Goal: Transaction & Acquisition: Book appointment/travel/reservation

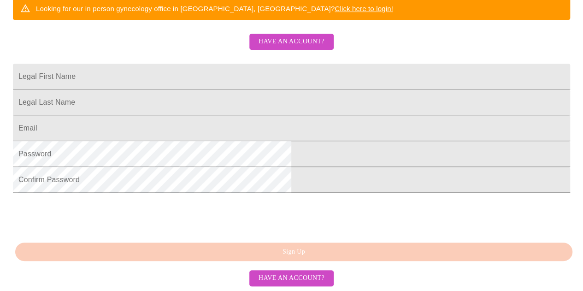
scroll to position [230, 0]
click at [231, 71] on input "Legal First Name" at bounding box center [291, 77] width 557 height 26
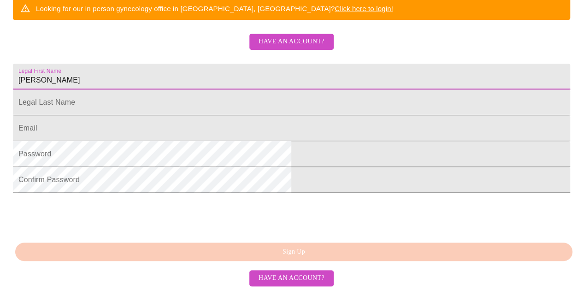
type input "[PERSON_NAME]"
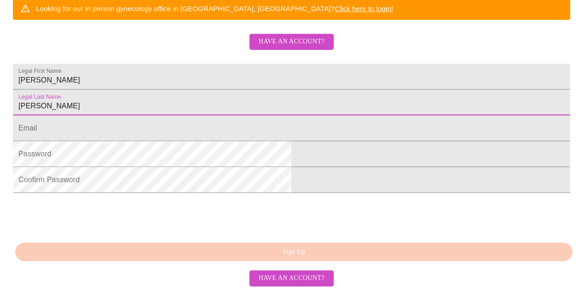
type input "[PERSON_NAME]"
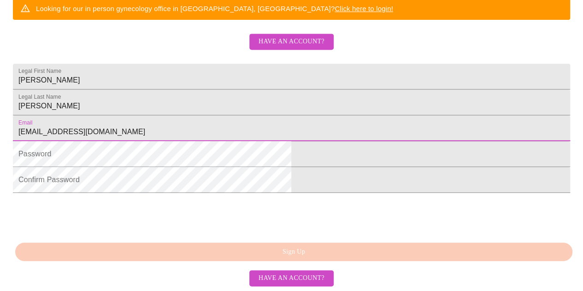
type input "[EMAIL_ADDRESS][DOMAIN_NAME]"
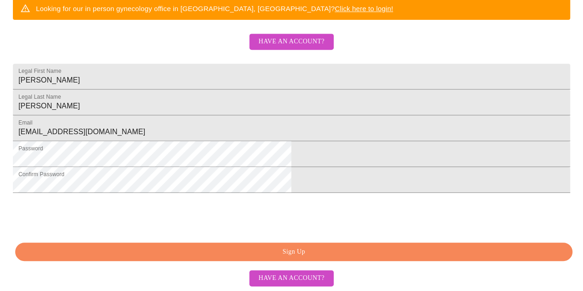
click at [287, 258] on span "Sign Up" at bounding box center [294, 252] width 536 height 12
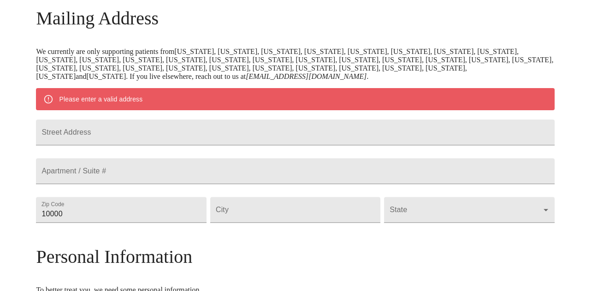
scroll to position [135, 0]
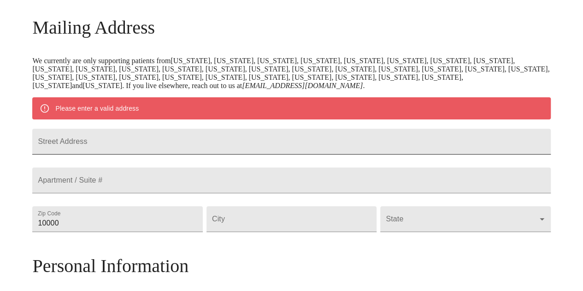
click at [248, 148] on input "Street Address" at bounding box center [291, 142] width 518 height 26
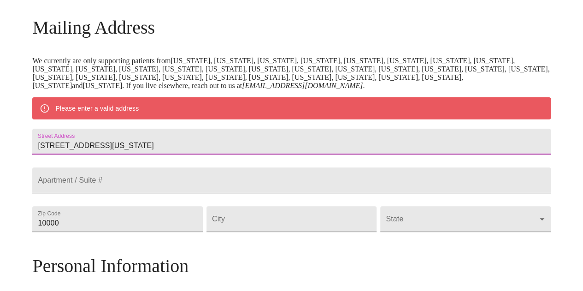
type input "[STREET_ADDRESS][US_STATE]"
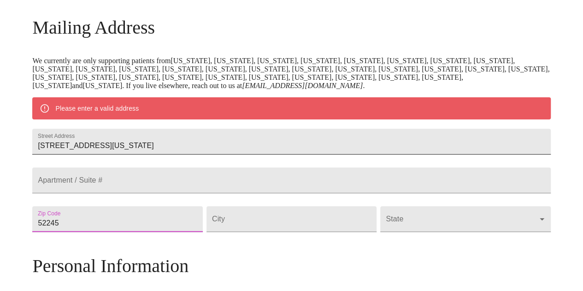
type input "52245"
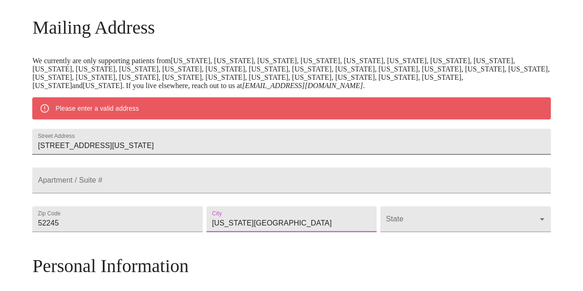
type input "[US_STATE][GEOGRAPHIC_DATA]"
click at [442, 243] on body "MyMenopauseRx Welcome to MyMenopauseRx Since it's your first time here, you'll …" at bounding box center [292, 231] width 576 height 727
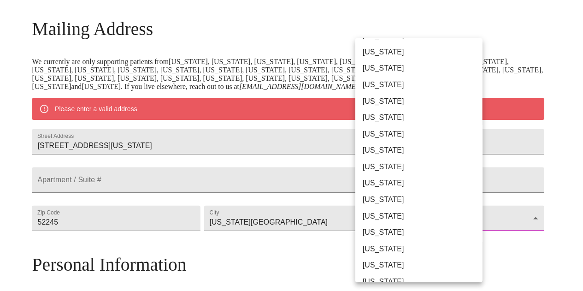
scroll to position [46, 0]
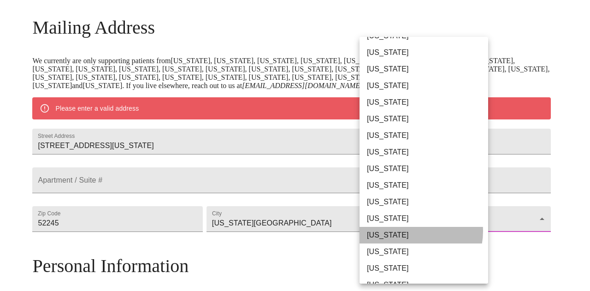
click at [410, 231] on li "[US_STATE]" at bounding box center [426, 235] width 135 height 17
type input "[US_STATE]"
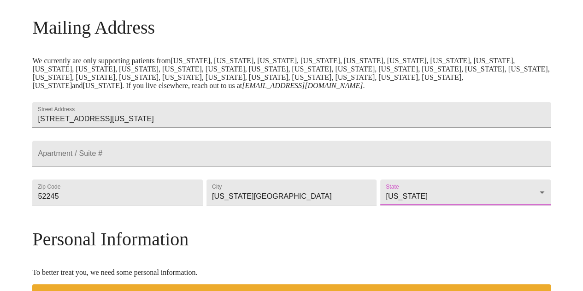
click at [339, 253] on div "Mailing Address We currently are only supporting patients from [US_STATE], [US_…" at bounding box center [291, 293] width 518 height 552
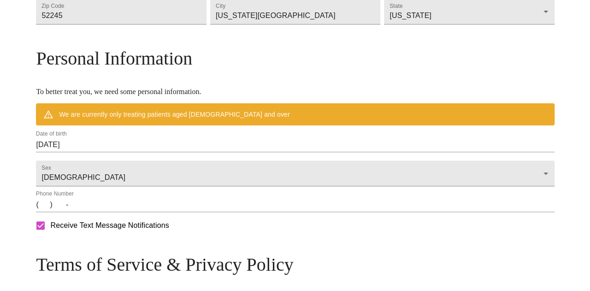
scroll to position [320, 0]
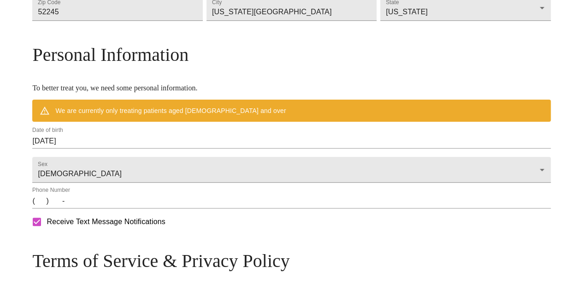
click at [94, 148] on input "[DATE]" at bounding box center [291, 141] width 518 height 15
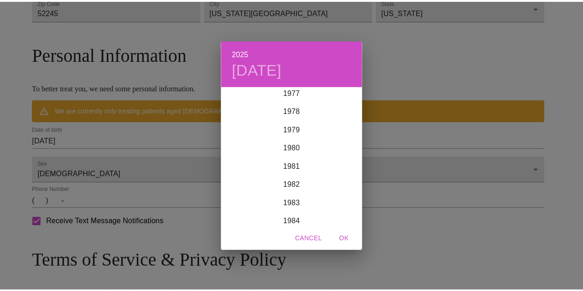
scroll to position [1438, 0]
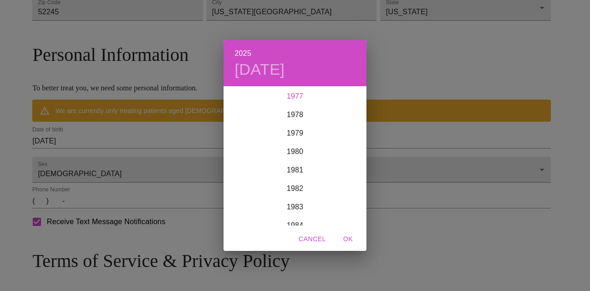
click at [291, 97] on div "1977" at bounding box center [295, 96] width 143 height 18
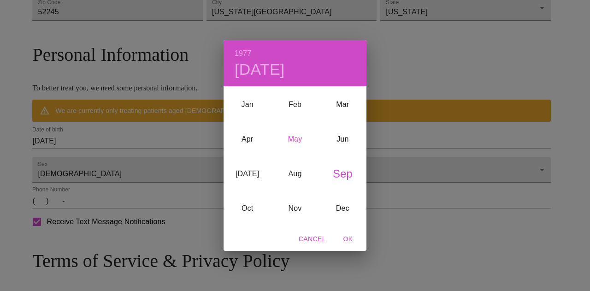
click at [295, 138] on div "May" at bounding box center [294, 139] width 47 height 35
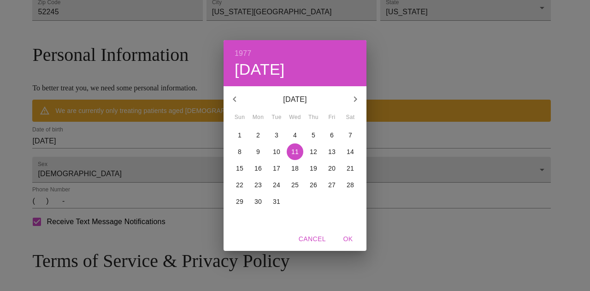
click at [277, 135] on p "3" at bounding box center [277, 134] width 4 height 9
click at [348, 237] on span "OK" at bounding box center [348, 239] width 22 height 12
type input "[DATE]"
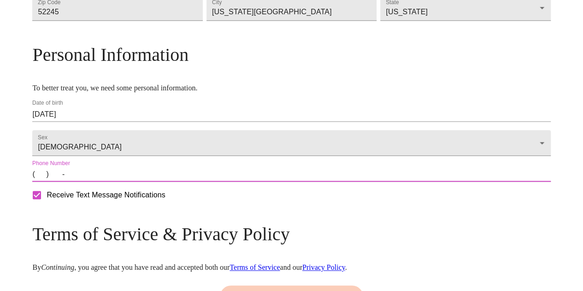
click at [99, 182] on input "(   )    -" at bounding box center [291, 174] width 518 height 15
type input "[PHONE_NUMBER]"
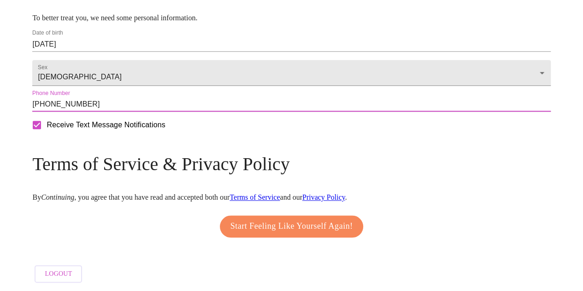
scroll to position [418, 0]
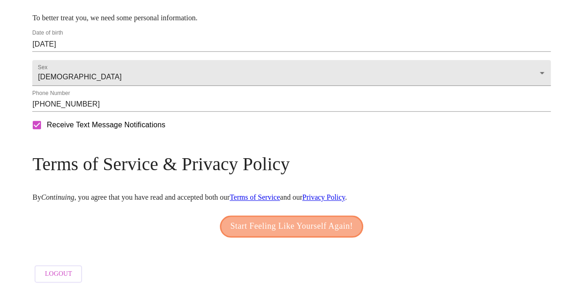
click at [276, 225] on span "Start Feeling Like Yourself Again!" at bounding box center [291, 226] width 123 height 15
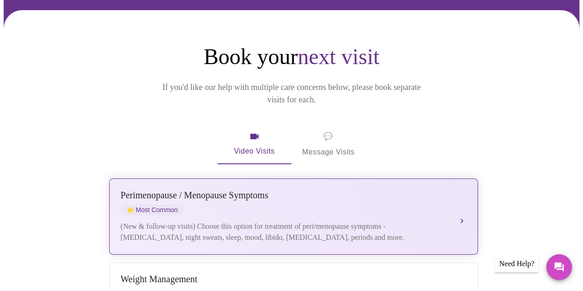
scroll to position [92, 0]
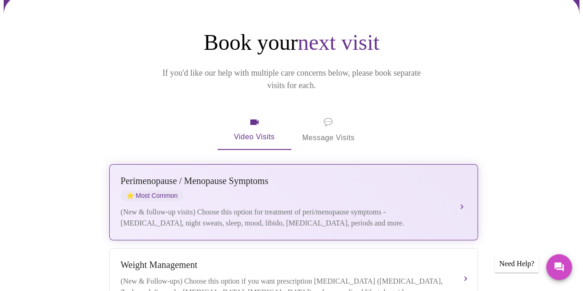
click at [268, 206] on div "(New & follow-up visits) Choose this option for treatment of peri/menopause sym…" at bounding box center [284, 217] width 327 height 22
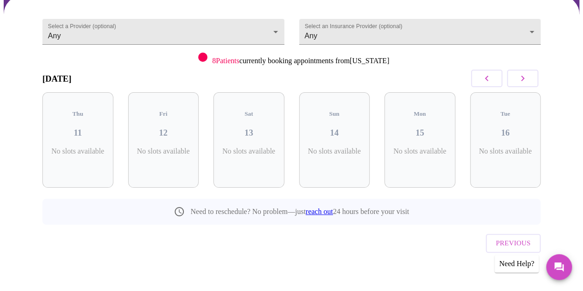
scroll to position [71, 0]
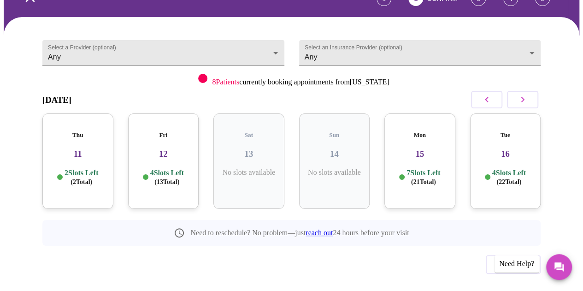
click at [80, 131] on h5 "Thu" at bounding box center [78, 134] width 56 height 7
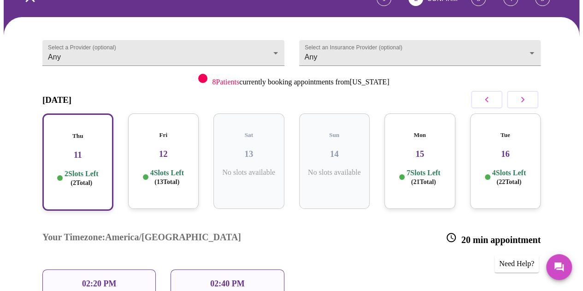
click at [90, 279] on p "02:20 PM" at bounding box center [99, 284] width 34 height 10
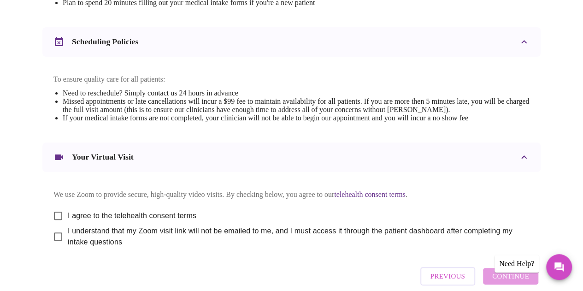
scroll to position [369, 0]
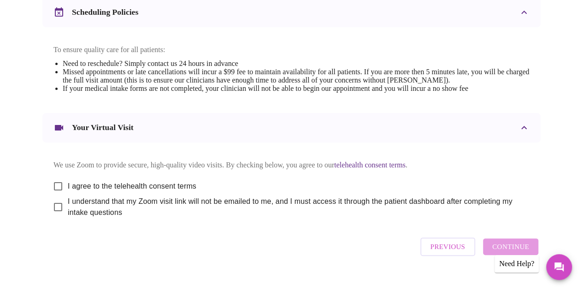
click at [57, 180] on input "I agree to the telehealth consent terms" at bounding box center [57, 185] width 19 height 19
checkbox input "true"
drag, startPoint x: 53, startPoint y: 207, endPoint x: 64, endPoint y: 227, distance: 22.7
click at [53, 208] on input "I understand that my Zoom visit link will not be emailed to me, and I must acce…" at bounding box center [57, 206] width 19 height 19
checkbox input "true"
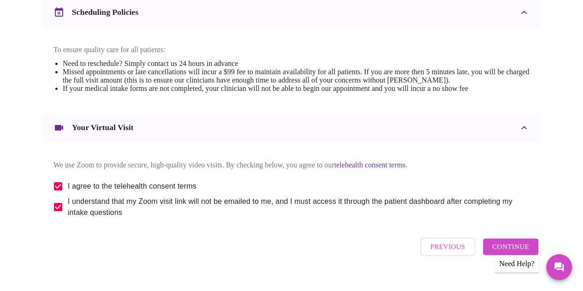
click at [504, 246] on span "Continue" at bounding box center [510, 247] width 37 height 12
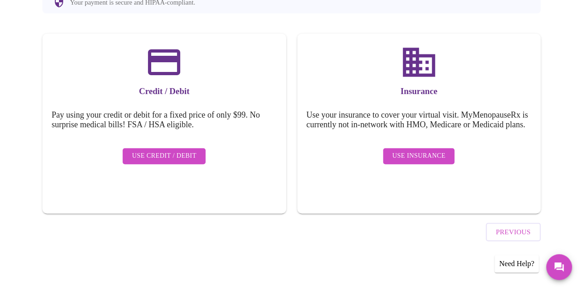
scroll to position [101, 0]
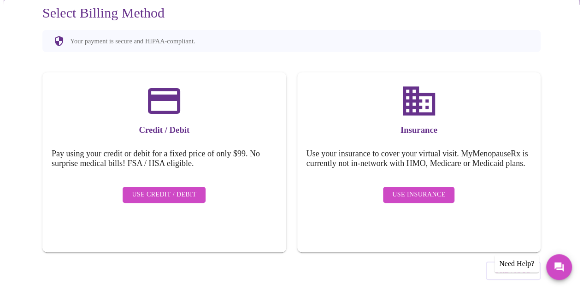
click at [419, 189] on span "Use Insurance" at bounding box center [418, 195] width 53 height 12
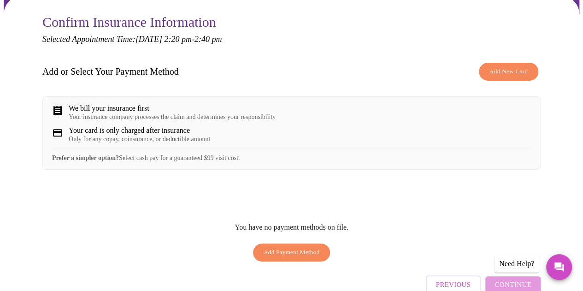
scroll to position [132, 0]
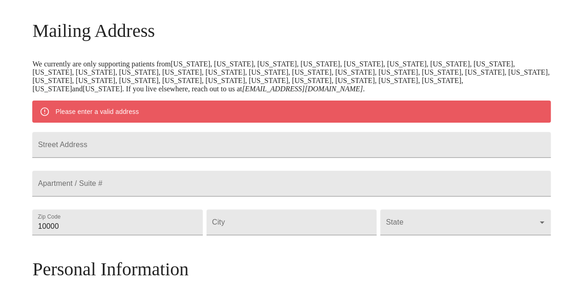
scroll to position [414, 0]
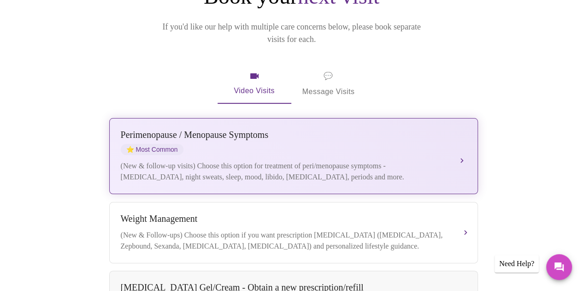
click at [225, 129] on div "[MEDICAL_DATA] / Menopause Symptoms ⭐ Most Common" at bounding box center [284, 141] width 327 height 25
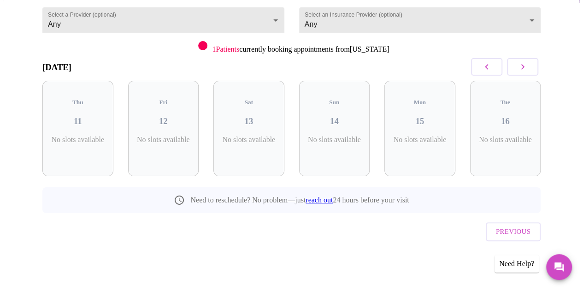
scroll to position [71, 0]
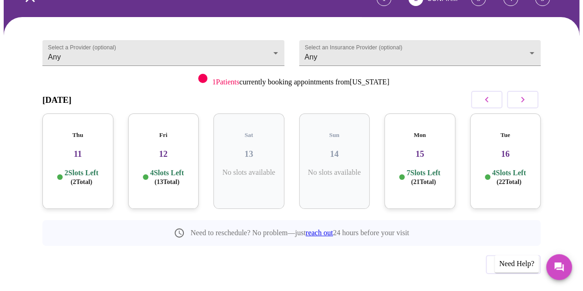
click at [76, 168] on p "2 Slots Left ( 2 Total)" at bounding box center [82, 177] width 34 height 18
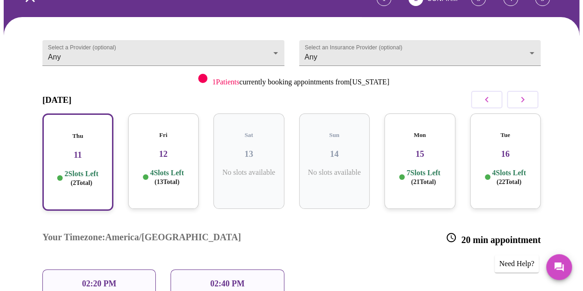
click at [101, 279] on p "02:20 PM" at bounding box center [99, 284] width 34 height 10
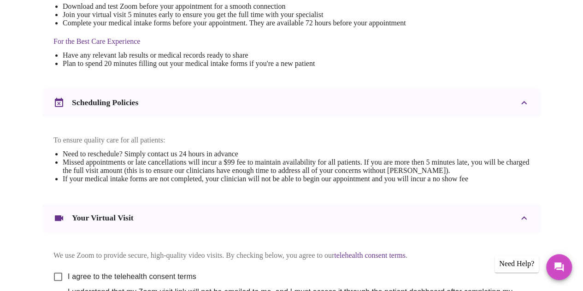
scroll to position [323, 0]
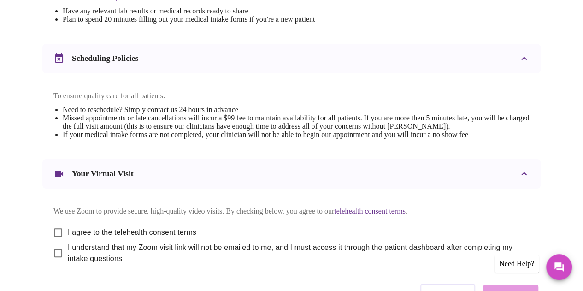
click at [79, 227] on span "I agree to the telehealth consent terms" at bounding box center [132, 232] width 129 height 11
click at [68, 226] on input "I agree to the telehealth consent terms" at bounding box center [57, 232] width 19 height 19
checkbox input "true"
click at [73, 250] on span "I understand that my Zoom visit link will not be emailed to me, and I must acce…" at bounding box center [295, 253] width 454 height 22
click at [68, 250] on input "I understand that my Zoom visit link will not be emailed to me, and I must acce…" at bounding box center [57, 252] width 19 height 19
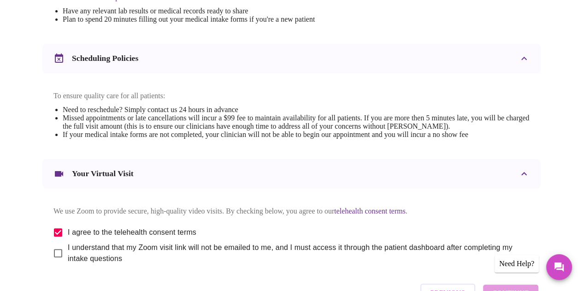
checkbox input "true"
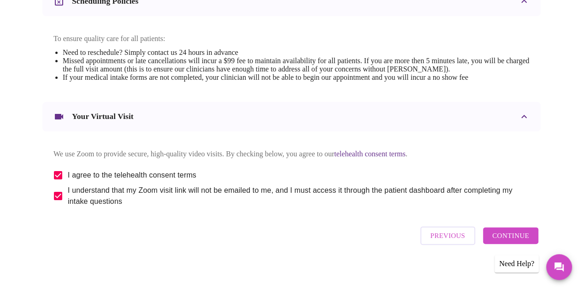
click at [506, 234] on span "Continue" at bounding box center [510, 235] width 37 height 12
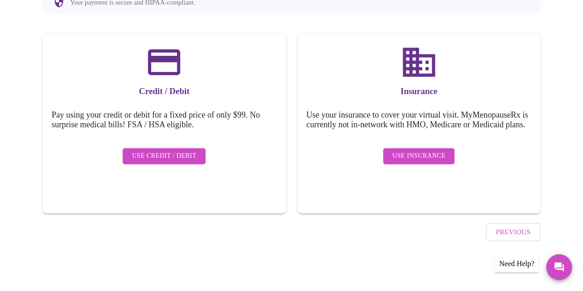
scroll to position [101, 0]
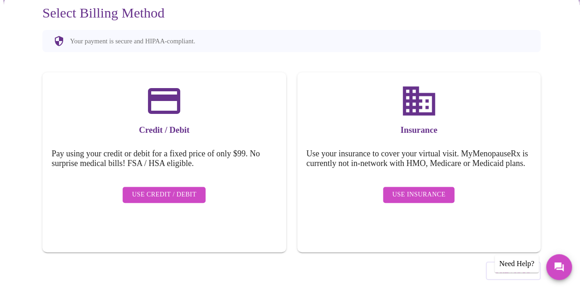
click at [151, 189] on span "Use Credit / Debit" at bounding box center [164, 195] width 65 height 12
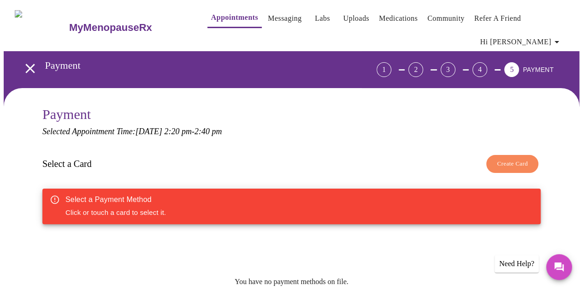
click at [506, 159] on span "Create Card" at bounding box center [512, 164] width 31 height 11
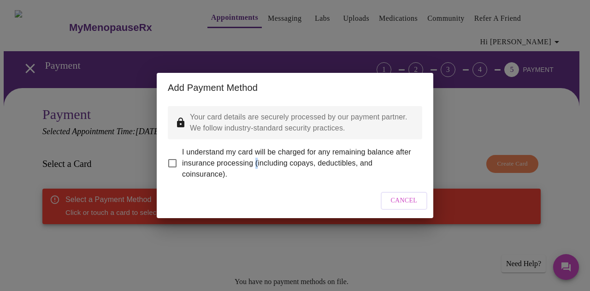
click at [255, 154] on span "I understand my card will be charged for any remaining balance after insurance …" at bounding box center [298, 163] width 233 height 33
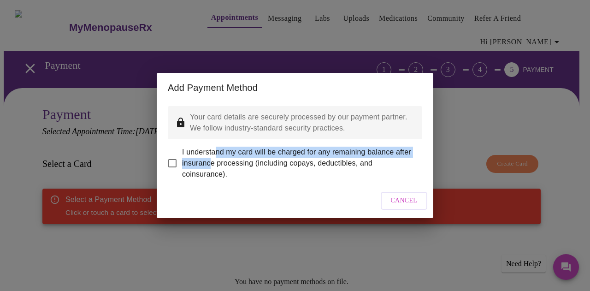
click at [212, 152] on span "I understand my card will be charged for any remaining balance after insurance …" at bounding box center [298, 163] width 233 height 33
click at [174, 156] on input "I understand my card will be charged for any remaining balance after insurance …" at bounding box center [172, 162] width 19 height 19
checkbox input "true"
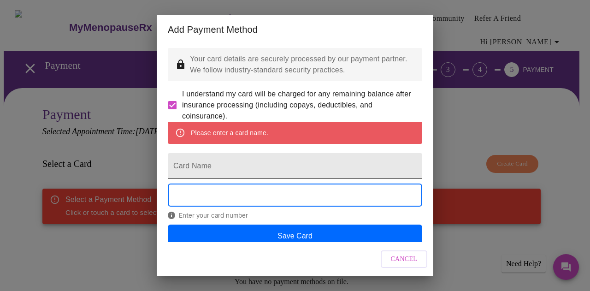
click at [213, 179] on input "Card Name" at bounding box center [295, 166] width 254 height 26
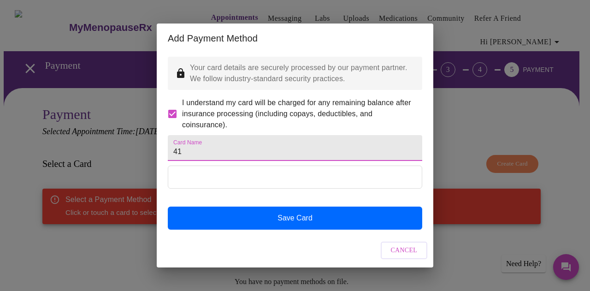
type input "4"
type input "Amazon Prime Chase"
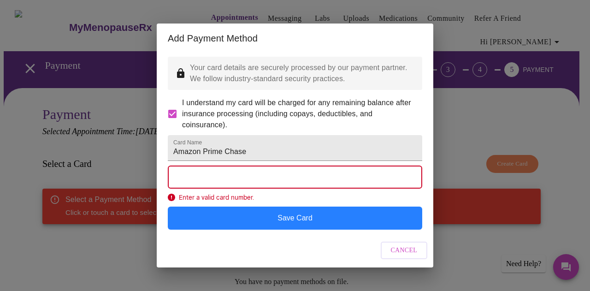
click at [293, 226] on button "Save Card" at bounding box center [295, 217] width 254 height 23
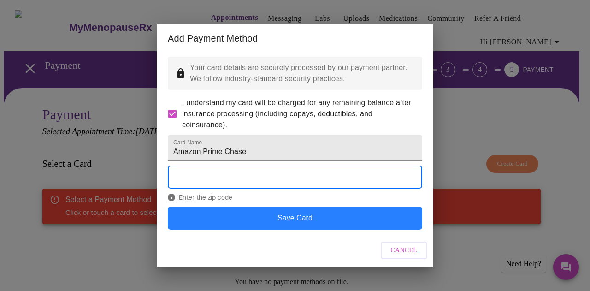
click at [293, 229] on button "Save Card" at bounding box center [295, 217] width 254 height 23
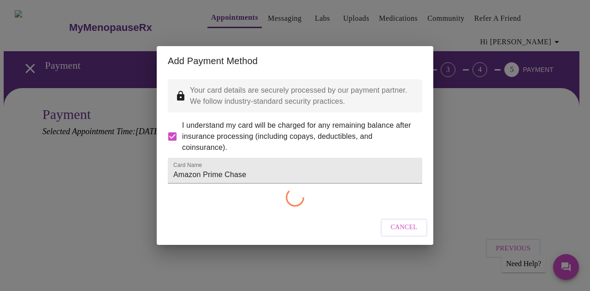
checkbox input "false"
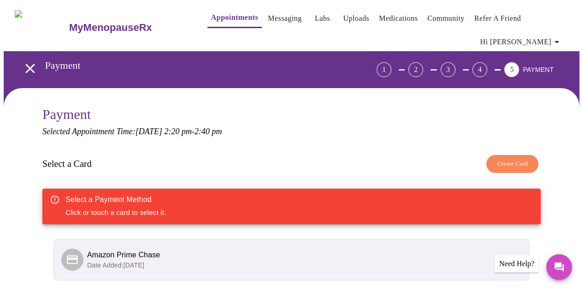
click at [285, 249] on span "Amazon Prime Chase" at bounding box center [296, 254] width 418 height 11
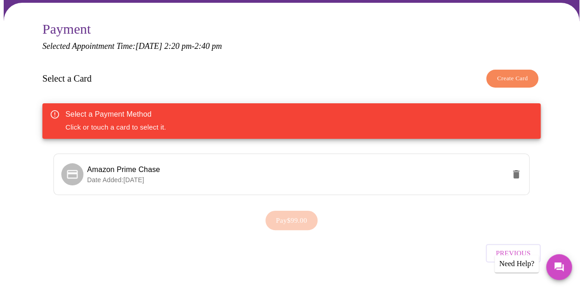
scroll to position [87, 0]
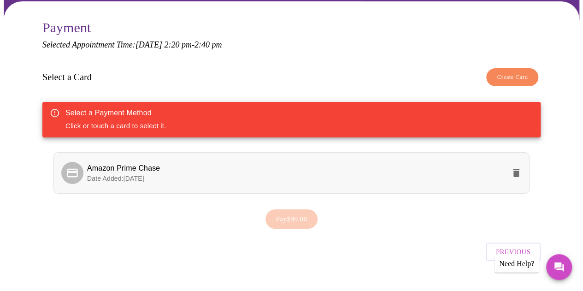
click at [74, 166] on icon at bounding box center [72, 172] width 13 height 13
click at [299, 213] on span "Pay $99.00" at bounding box center [291, 219] width 31 height 12
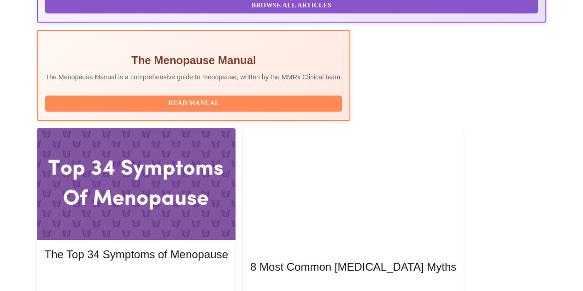
scroll to position [240, 0]
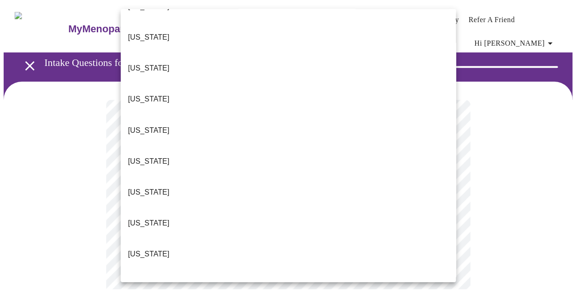
scroll to position [92, 0]
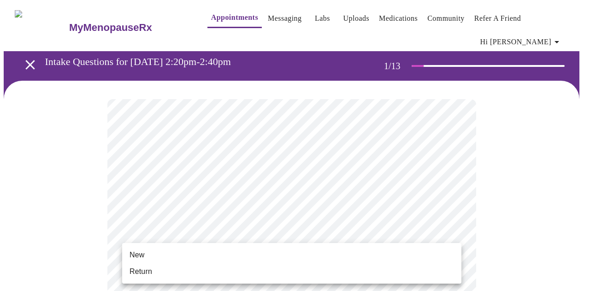
click at [216, 255] on li "New" at bounding box center [291, 255] width 339 height 17
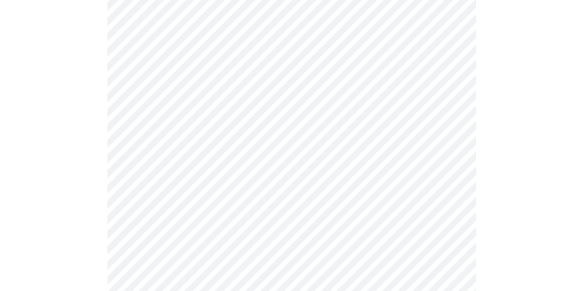
scroll to position [507, 0]
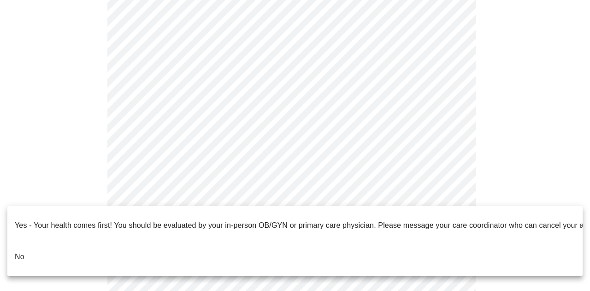
click at [223, 246] on li "No" at bounding box center [294, 256] width 575 height 31
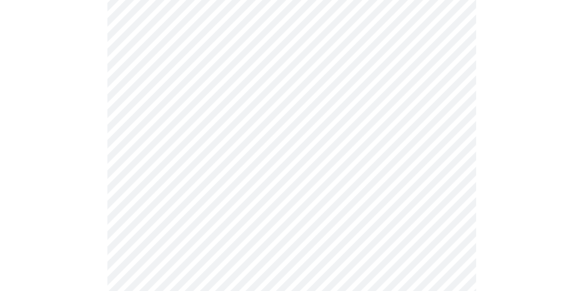
scroll to position [0, 0]
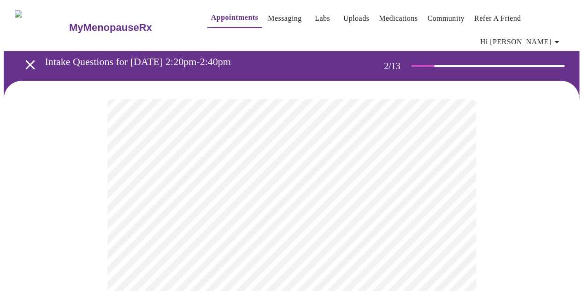
click at [370, 189] on body "MyMenopauseRx Appointments Messaging Labs Uploads Medications Community Refer a…" at bounding box center [292, 287] width 576 height 566
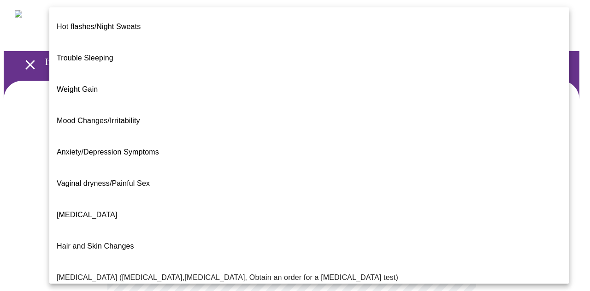
click at [213, 199] on li "[MEDICAL_DATA]" at bounding box center [309, 214] width 520 height 31
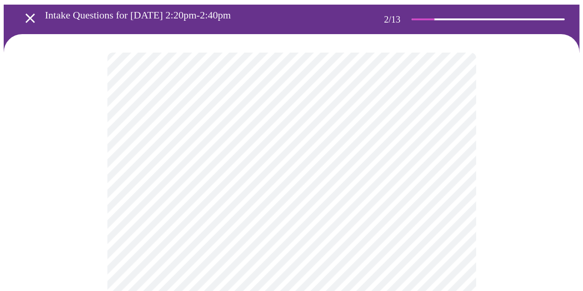
scroll to position [92, 0]
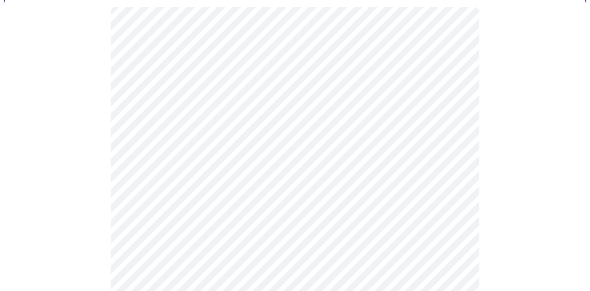
click at [280, 188] on body "MyMenopauseRx Appointments Messaging Labs Uploads Medications Community Refer a…" at bounding box center [295, 192] width 582 height 561
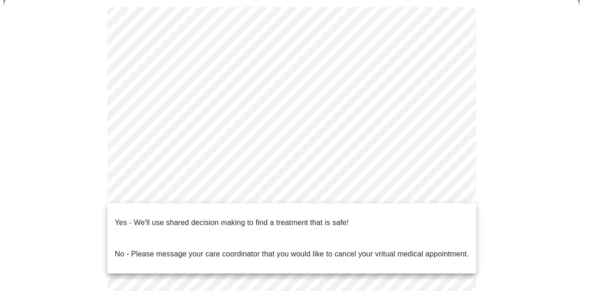
click at [275, 209] on li "Yes - We'll use shared decision making to find a treatment that is safe!" at bounding box center [291, 222] width 369 height 31
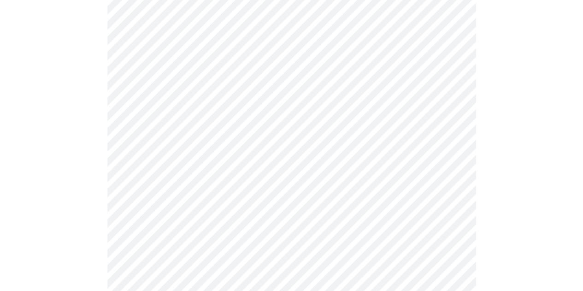
scroll to position [0, 0]
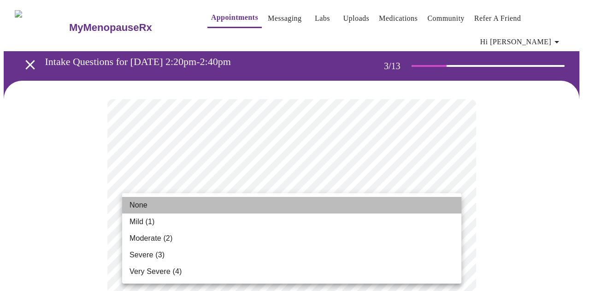
click at [312, 208] on li "None" at bounding box center [291, 205] width 339 height 17
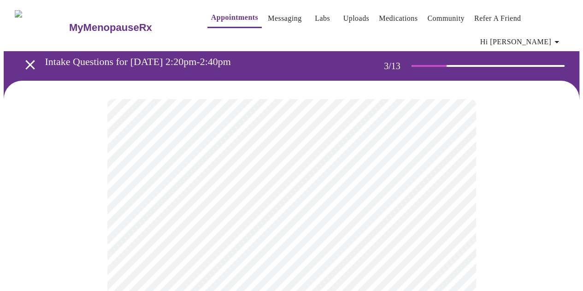
scroll to position [46, 0]
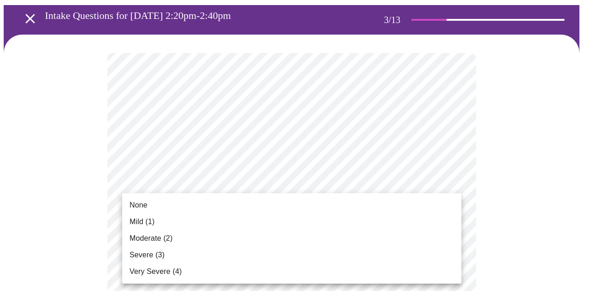
click at [281, 210] on li "None" at bounding box center [291, 205] width 339 height 17
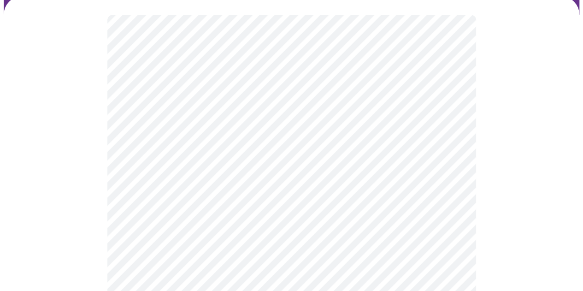
scroll to position [138, 0]
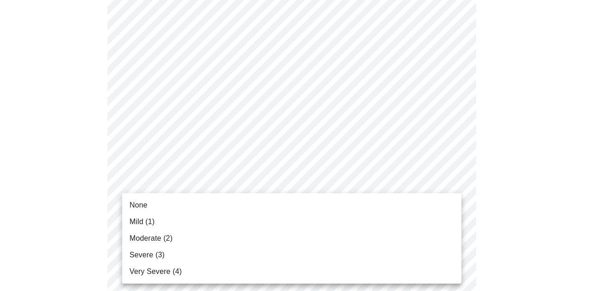
click at [281, 218] on li "Mild (1)" at bounding box center [291, 221] width 339 height 17
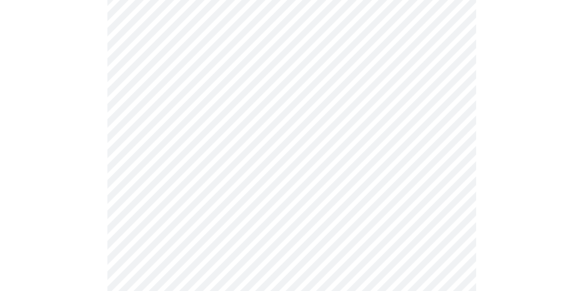
scroll to position [230, 0]
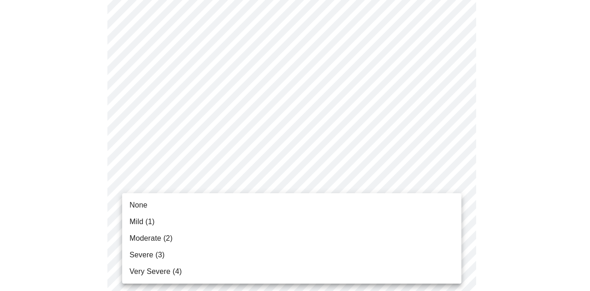
click at [290, 209] on li "None" at bounding box center [291, 205] width 339 height 17
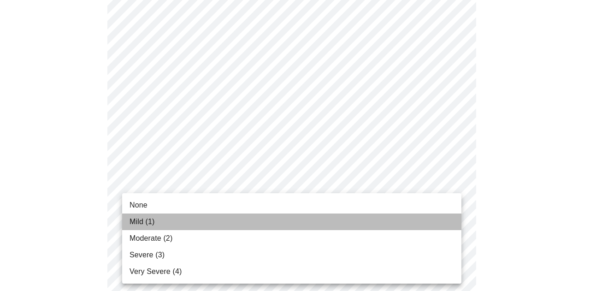
click at [281, 224] on li "Mild (1)" at bounding box center [291, 221] width 339 height 17
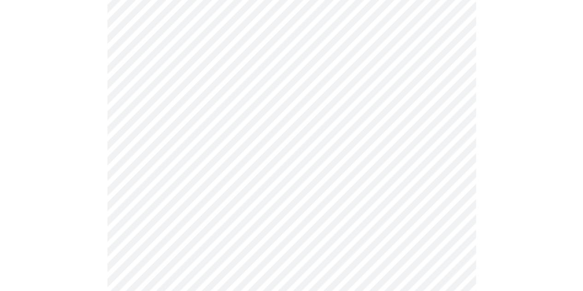
scroll to position [323, 0]
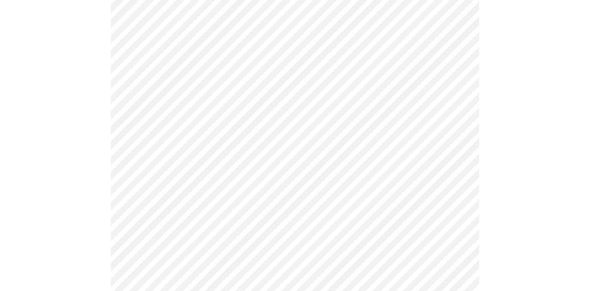
click at [281, 224] on body "MyMenopauseRx Appointments Messaging Labs Uploads Medications Community Refer a…" at bounding box center [295, 268] width 582 height 1174
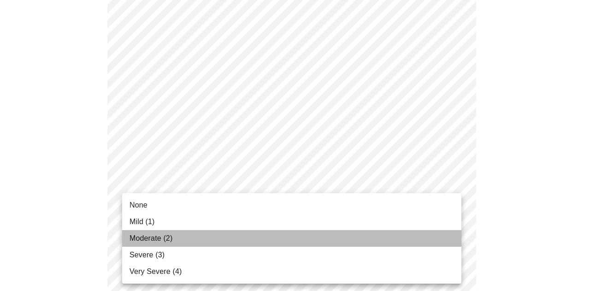
click at [277, 239] on li "Moderate (2)" at bounding box center [291, 238] width 339 height 17
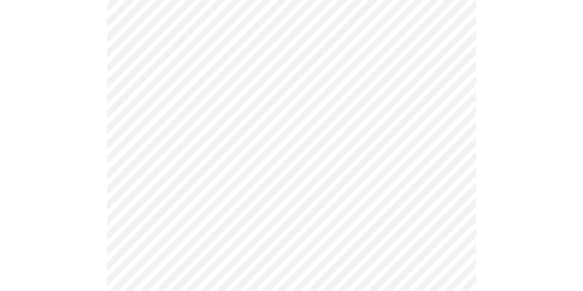
scroll to position [415, 0]
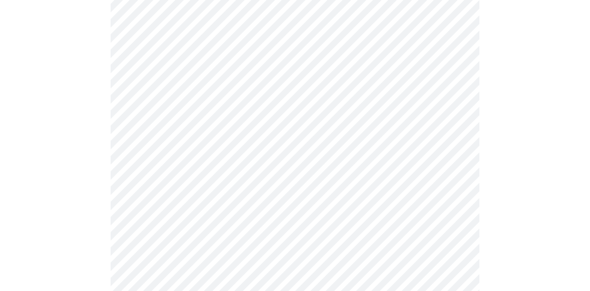
click at [294, 128] on body "MyMenopauseRx Appointments Messaging Labs Uploads Medications Community Refer a…" at bounding box center [295, 169] width 582 height 1161
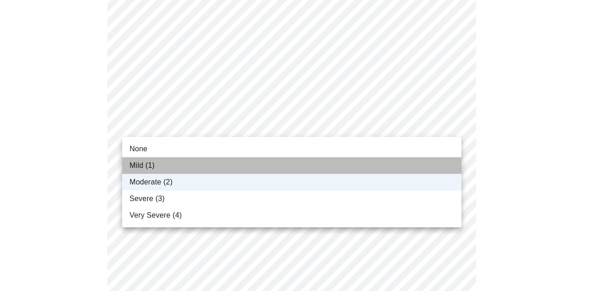
click at [275, 162] on li "Mild (1)" at bounding box center [291, 165] width 339 height 17
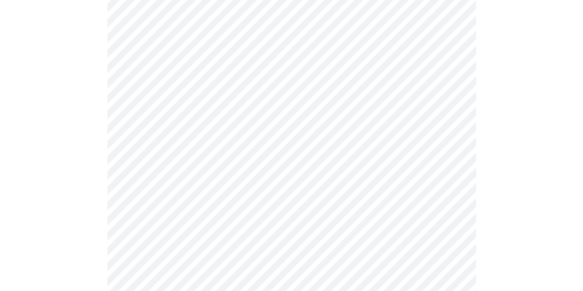
click at [268, 199] on body "MyMenopauseRx Appointments Messaging Labs Uploads Medications Community Refer a…" at bounding box center [292, 169] width 576 height 1161
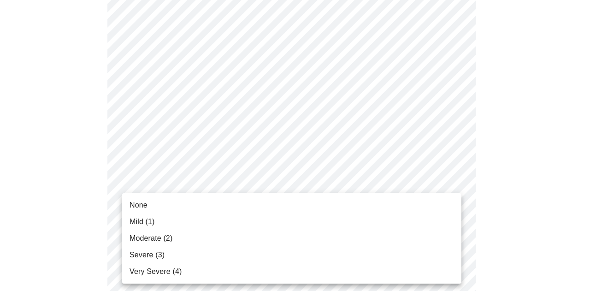
click at [254, 232] on li "Moderate (2)" at bounding box center [291, 238] width 339 height 17
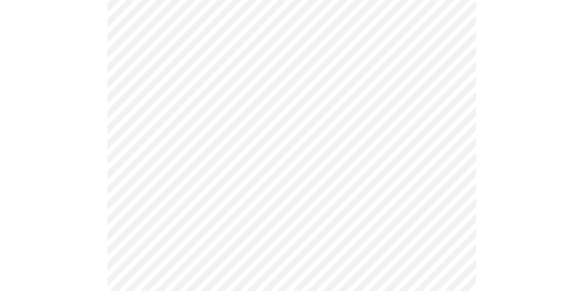
scroll to position [507, 0]
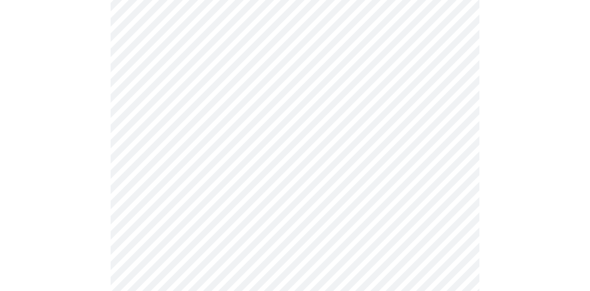
click at [264, 188] on body "MyMenopauseRx Appointments Messaging Labs Uploads Medications Community Refer a…" at bounding box center [295, 71] width 582 height 1148
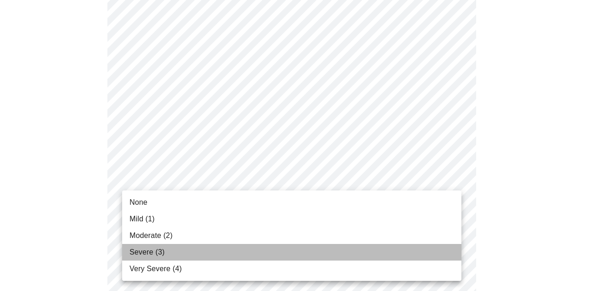
click at [253, 252] on li "Severe (3)" at bounding box center [291, 252] width 339 height 17
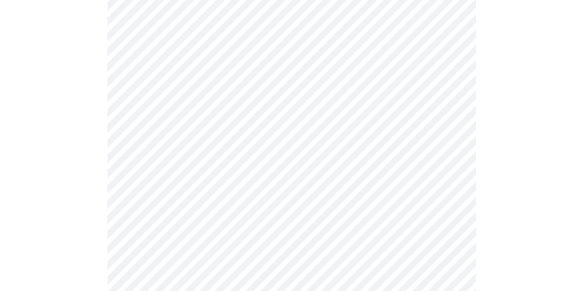
scroll to position [599, 0]
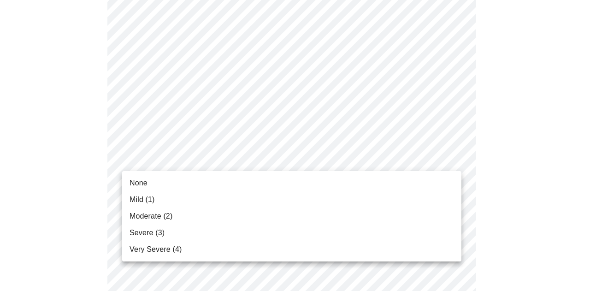
click at [257, 161] on div at bounding box center [295, 145] width 590 height 291
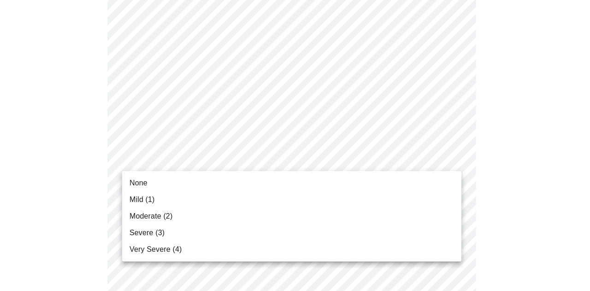
click at [246, 182] on li "None" at bounding box center [291, 183] width 339 height 17
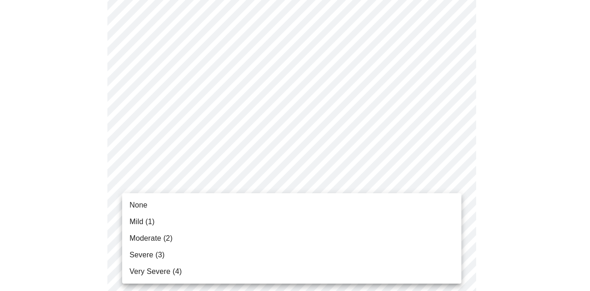
click at [233, 257] on li "Severe (3)" at bounding box center [291, 255] width 339 height 17
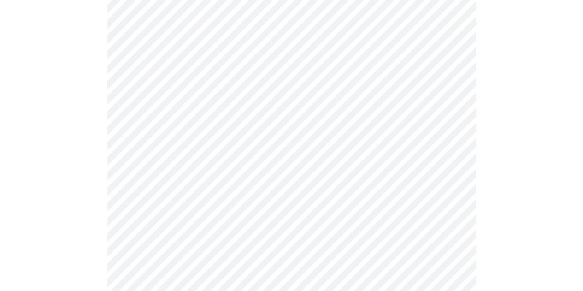
scroll to position [737, 0]
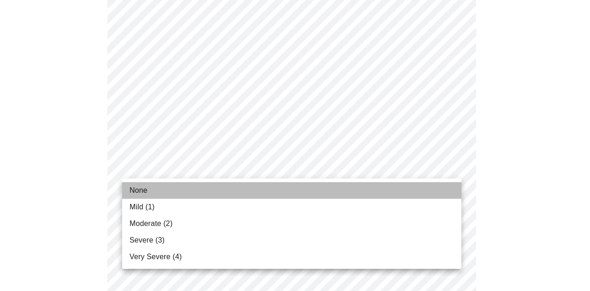
click at [249, 188] on li "None" at bounding box center [291, 190] width 339 height 17
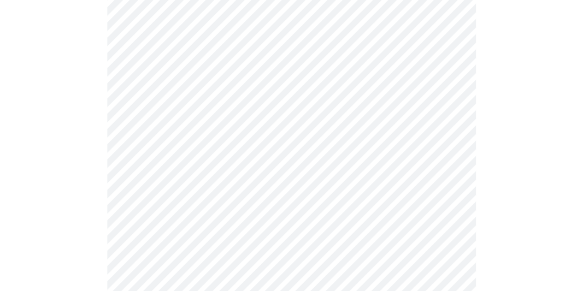
scroll to position [323, 0]
click at [344, 232] on body "MyMenopauseRx Appointments Messaging Labs Uploads Medications Community Refer a…" at bounding box center [292, 141] width 576 height 921
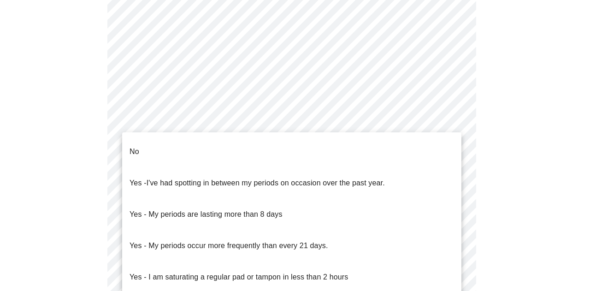
click at [243, 155] on li "No" at bounding box center [291, 151] width 339 height 31
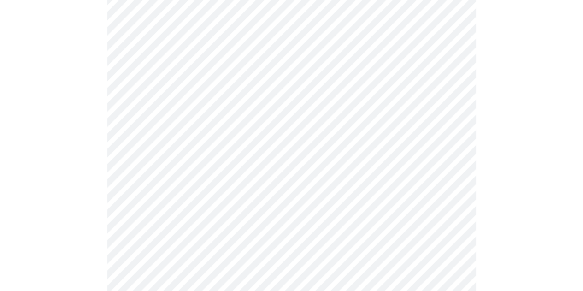
scroll to position [415, 0]
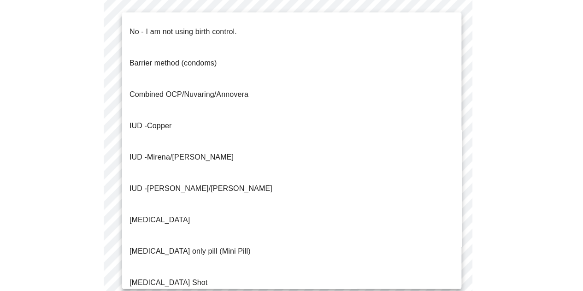
click at [250, 218] on body "MyMenopauseRx Appointments Messaging Labs Uploads Medications Community Refer a…" at bounding box center [292, 47] width 576 height 916
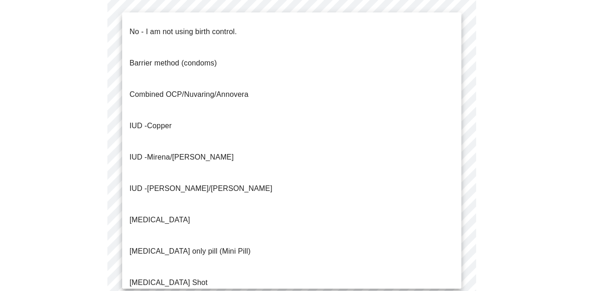
click at [214, 173] on li "IUD - [PERSON_NAME]/[PERSON_NAME]" at bounding box center [291, 188] width 339 height 31
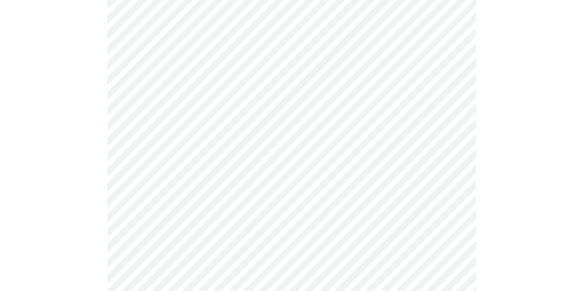
scroll to position [507, 0]
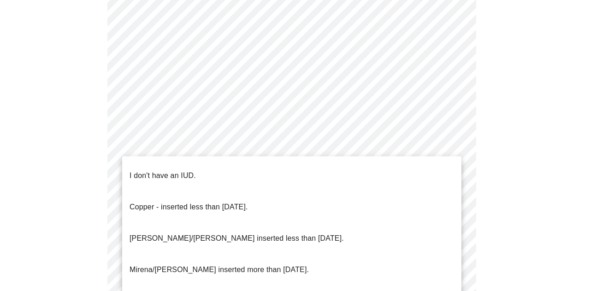
click at [98, 186] on div at bounding box center [295, 145] width 590 height 291
click at [495, 186] on div at bounding box center [295, 145] width 590 height 291
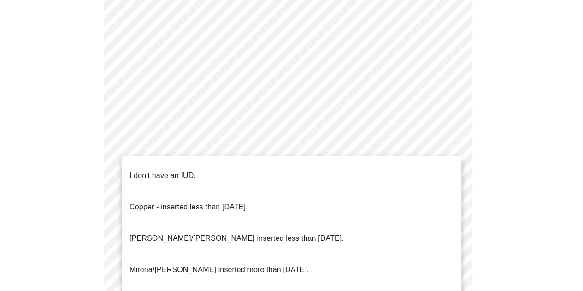
click at [495, 186] on div at bounding box center [291, 145] width 583 height 291
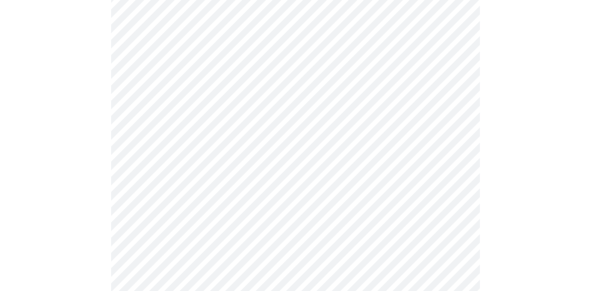
scroll to position [599, 0]
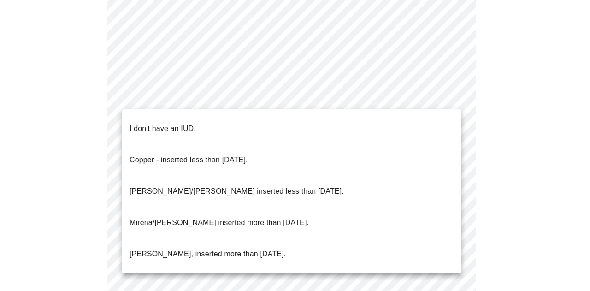
click at [519, 134] on div at bounding box center [295, 145] width 590 height 291
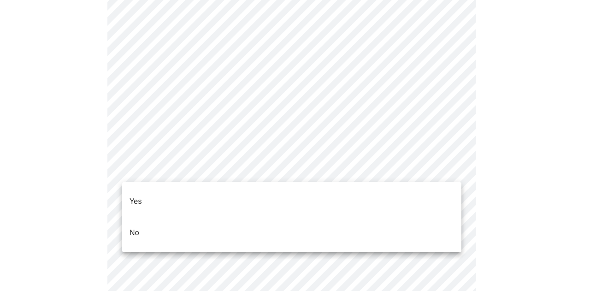
click at [418, 193] on li "Yes" at bounding box center [291, 201] width 339 height 31
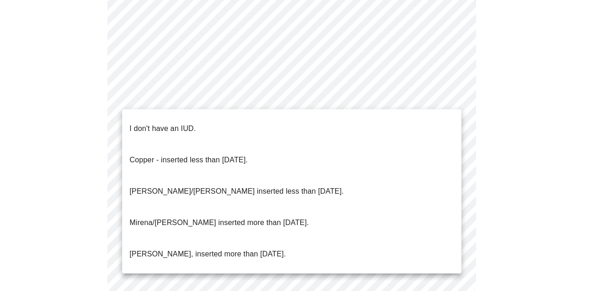
click at [218, 248] on p "[PERSON_NAME], inserted more than [DATE]." at bounding box center [207, 253] width 156 height 11
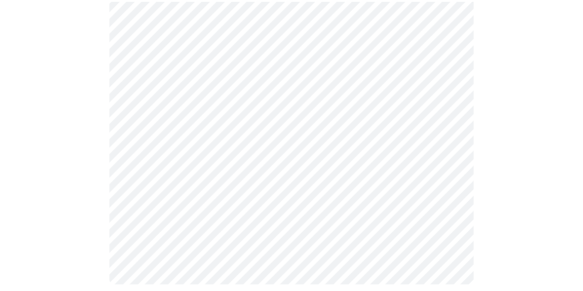
scroll to position [595, 0]
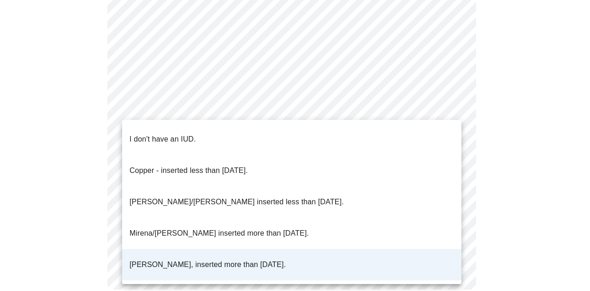
click at [92, 167] on div at bounding box center [295, 145] width 590 height 291
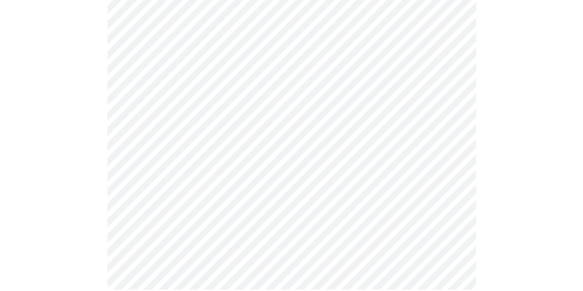
scroll to position [0, 0]
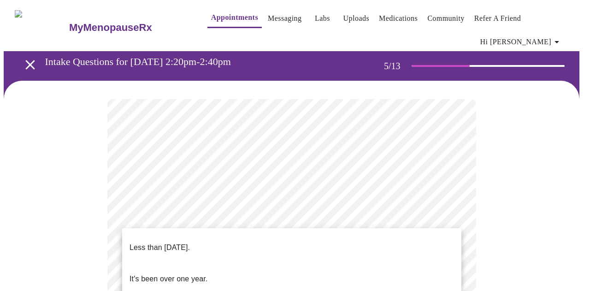
click at [300, 241] on li "Less than [DATE]." at bounding box center [291, 247] width 339 height 31
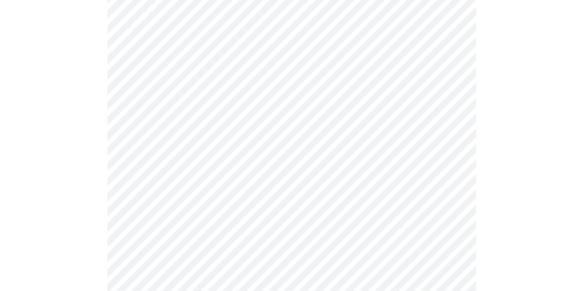
scroll to position [138, 0]
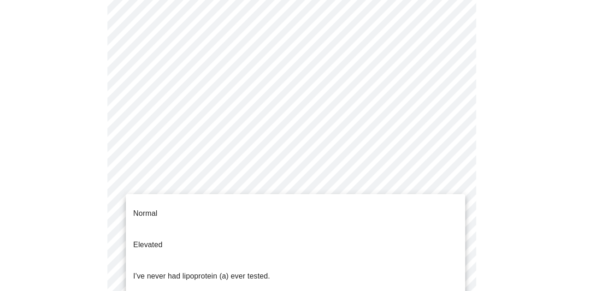
click at [312, 182] on body "MyMenopauseRx Appointments Messaging Labs Uploads Medications Community Refer a…" at bounding box center [292, 242] width 576 height 754
click at [53, 120] on div at bounding box center [295, 145] width 590 height 291
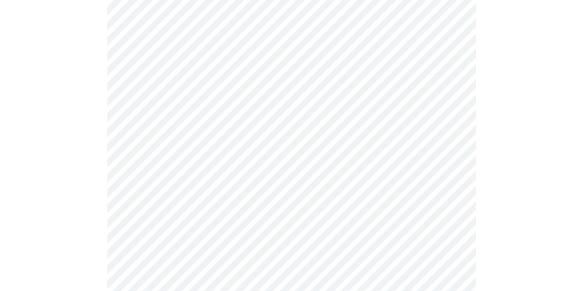
click at [407, 184] on body "MyMenopauseRx Appointments Messaging Labs Uploads Medications Community Refer a…" at bounding box center [292, 242] width 576 height 754
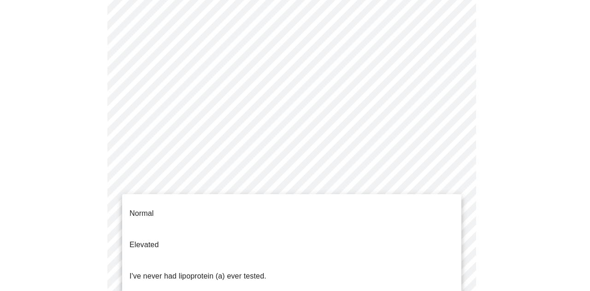
click at [319, 260] on li "I've never had lipoprotein (a) ever tested." at bounding box center [291, 275] width 339 height 31
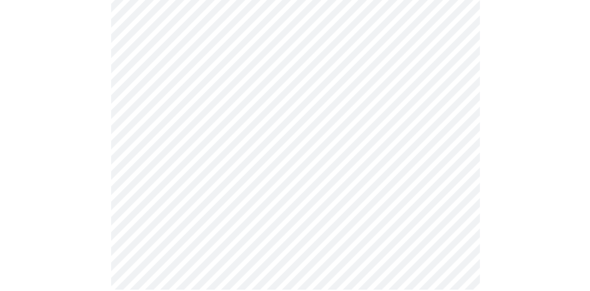
scroll to position [0, 0]
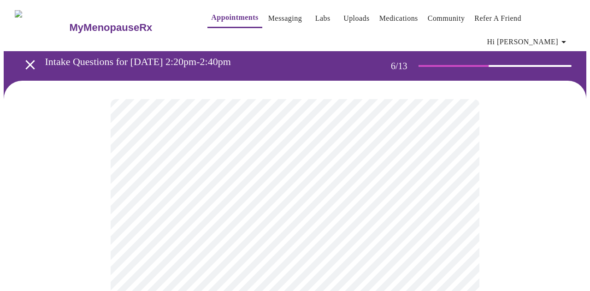
click at [289, 262] on body "MyMenopauseRx Appointments Messaging Labs Uploads Medications Community Refer a…" at bounding box center [295, 256] width 582 height 505
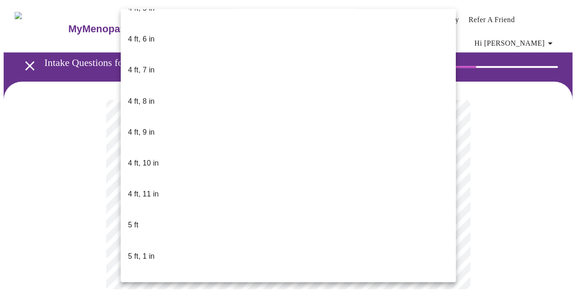
scroll to position [737, 0]
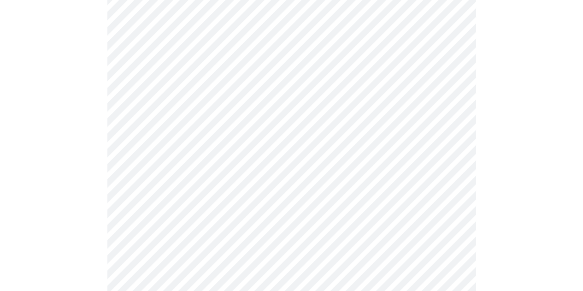
scroll to position [2350, 0]
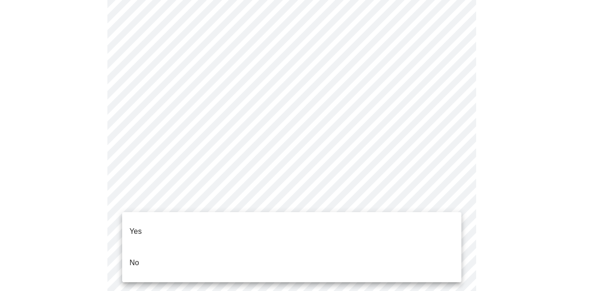
click at [192, 247] on li "No" at bounding box center [291, 262] width 339 height 31
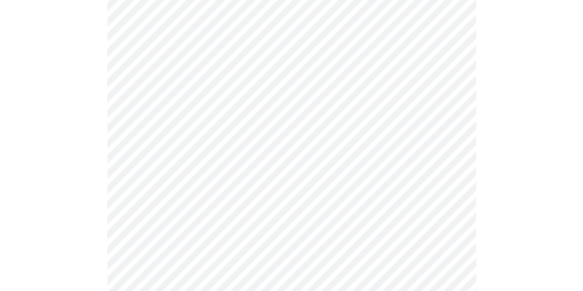
scroll to position [553, 0]
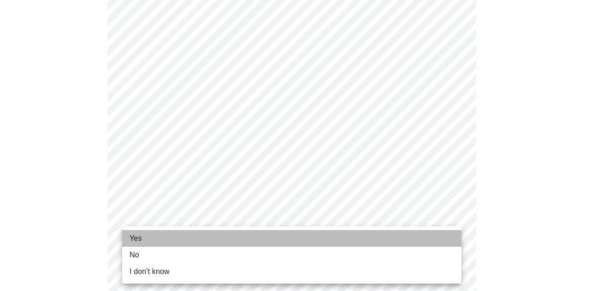
click at [150, 240] on li "Yes" at bounding box center [291, 238] width 339 height 17
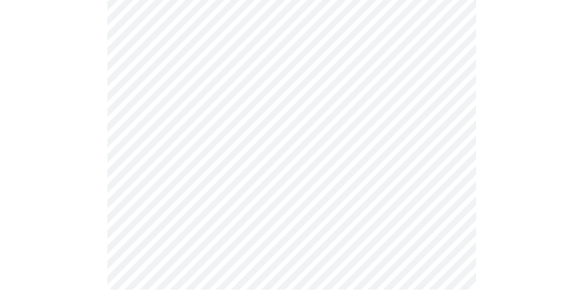
scroll to position [0, 0]
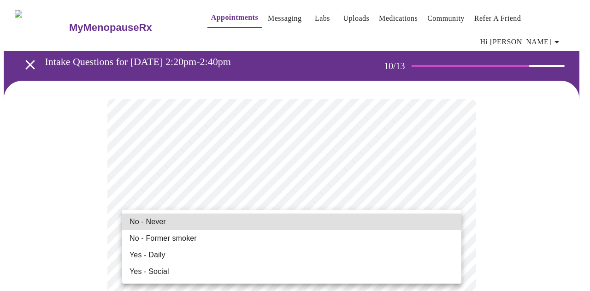
click at [184, 224] on li "No - Never" at bounding box center [291, 221] width 339 height 17
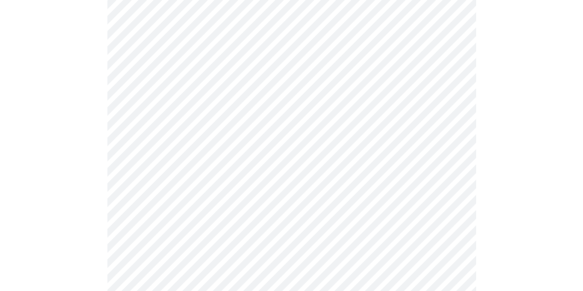
scroll to position [691, 0]
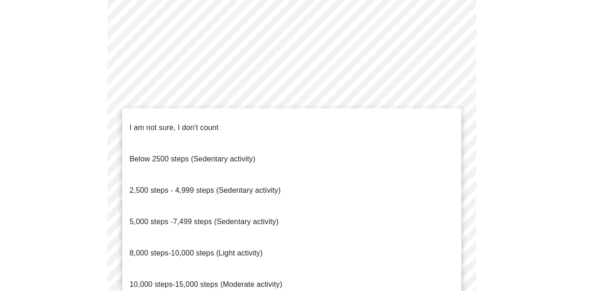
click at [169, 249] on span "8,000 steps-10,000 steps (Light activity)" at bounding box center [195, 253] width 133 height 8
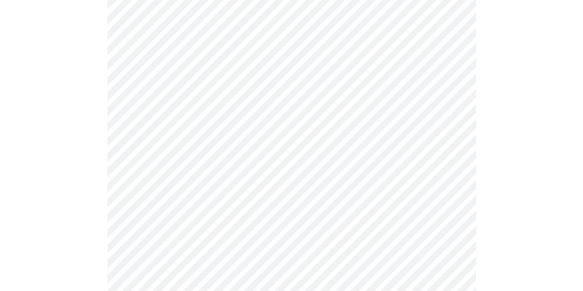
scroll to position [783, 0]
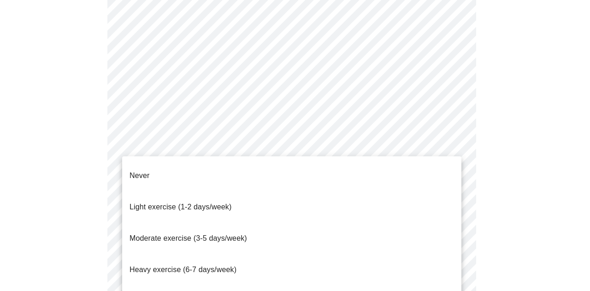
click at [176, 201] on p "Light exercise (1-2 days/week)" at bounding box center [180, 206] width 102 height 11
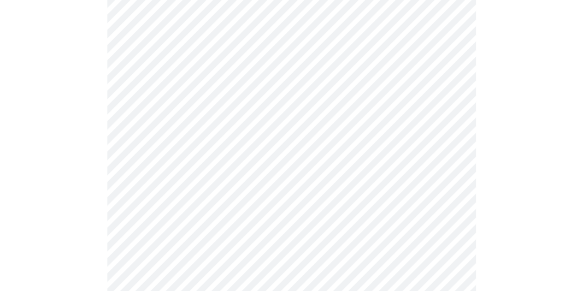
scroll to position [876, 0]
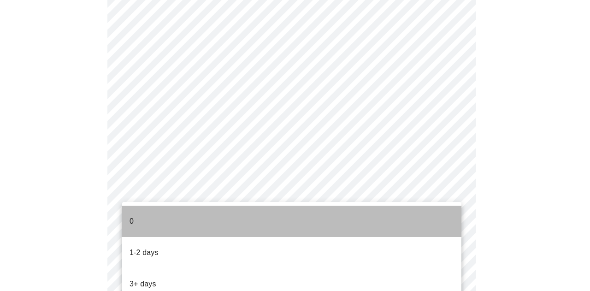
click at [154, 224] on li "0" at bounding box center [291, 221] width 339 height 31
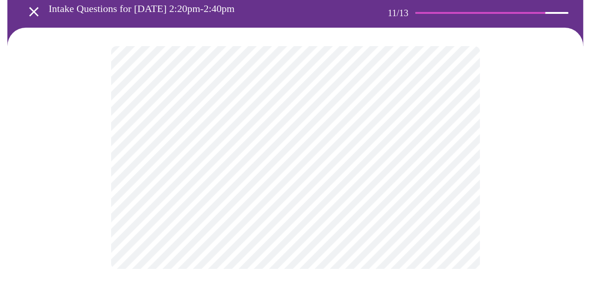
scroll to position [0, 0]
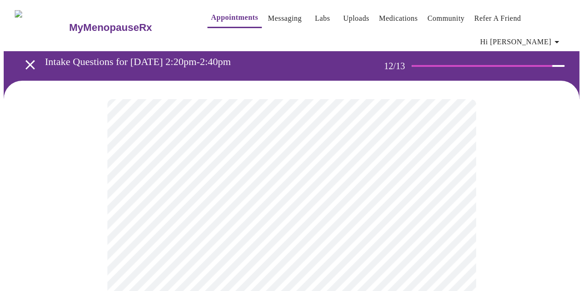
click at [389, 194] on body "MyMenopauseRx Appointments Messaging Labs Uploads Medications Community Refer a…" at bounding box center [292, 163] width 576 height 319
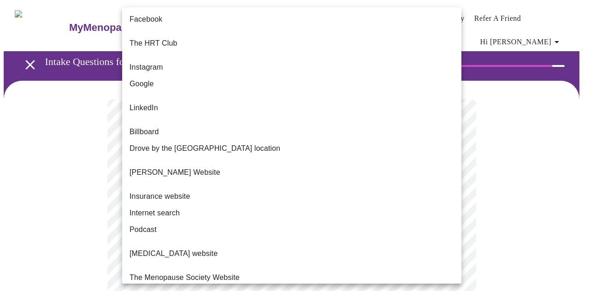
click at [240, 79] on li "Google" at bounding box center [291, 84] width 339 height 17
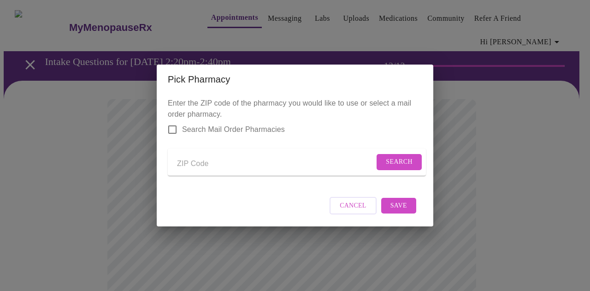
click at [219, 162] on input "Send a message to your care team" at bounding box center [275, 163] width 197 height 15
type input "52241"
click at [390, 157] on span "Search" at bounding box center [399, 162] width 27 height 12
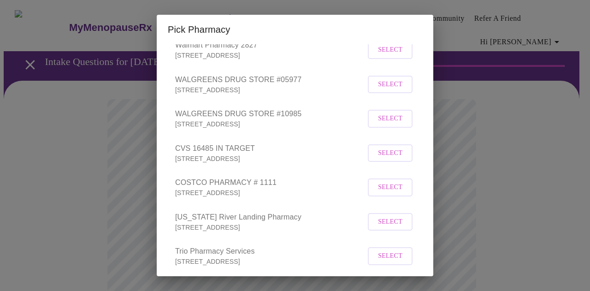
scroll to position [184, 0]
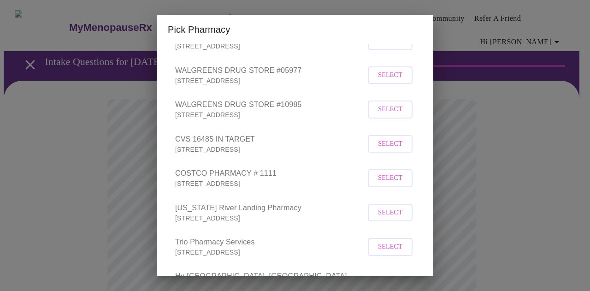
click at [384, 217] on span "Select" at bounding box center [390, 213] width 24 height 12
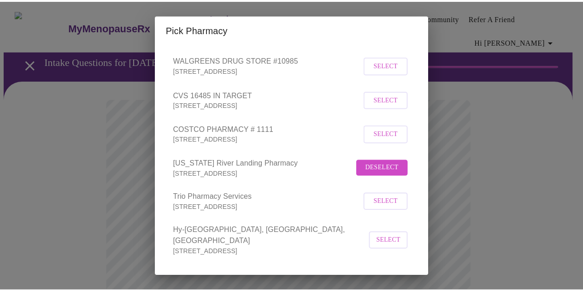
scroll to position [255, 0]
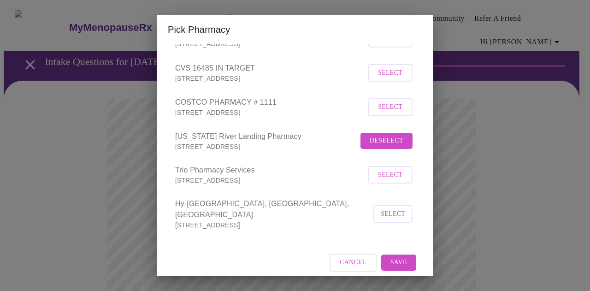
click at [392, 257] on span "Save" at bounding box center [398, 263] width 17 height 12
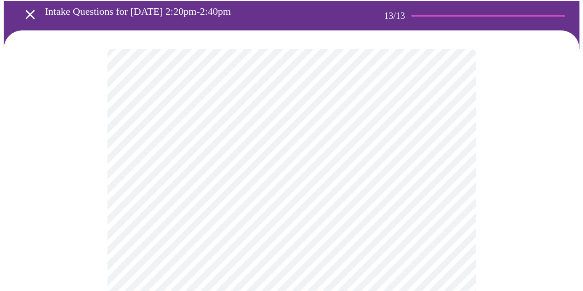
scroll to position [46, 0]
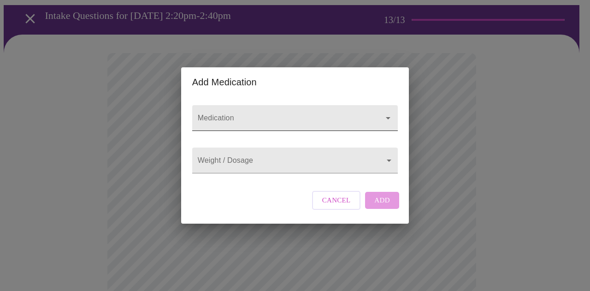
click at [309, 114] on input "Medication" at bounding box center [282, 122] width 172 height 17
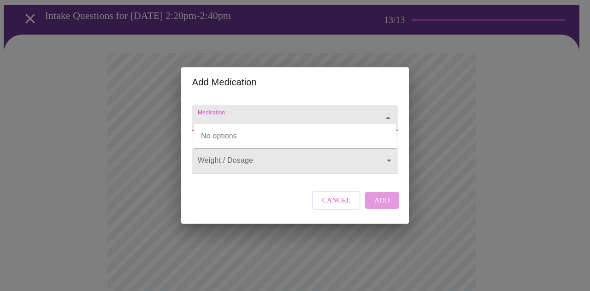
click at [309, 105] on div at bounding box center [295, 118] width 206 height 26
click at [308, 114] on input "Medication" at bounding box center [282, 122] width 172 height 17
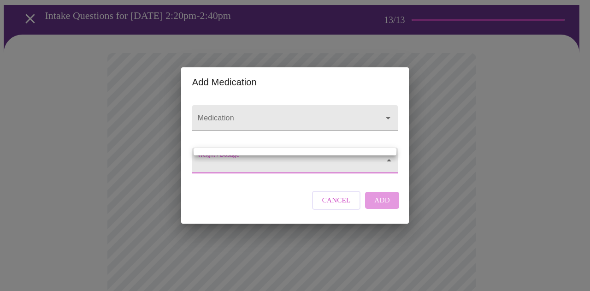
click at [300, 153] on ul at bounding box center [295, 151] width 203 height 7
click at [332, 206] on div at bounding box center [295, 145] width 590 height 291
click at [332, 206] on span "Cancel" at bounding box center [336, 200] width 29 height 12
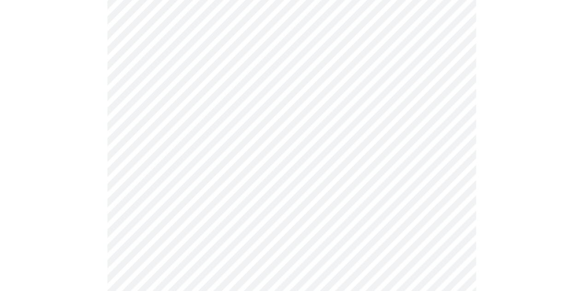
scroll to position [402, 0]
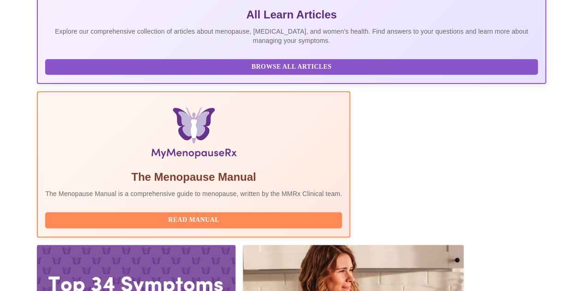
scroll to position [240, 0]
